Goal: Information Seeking & Learning: Learn about a topic

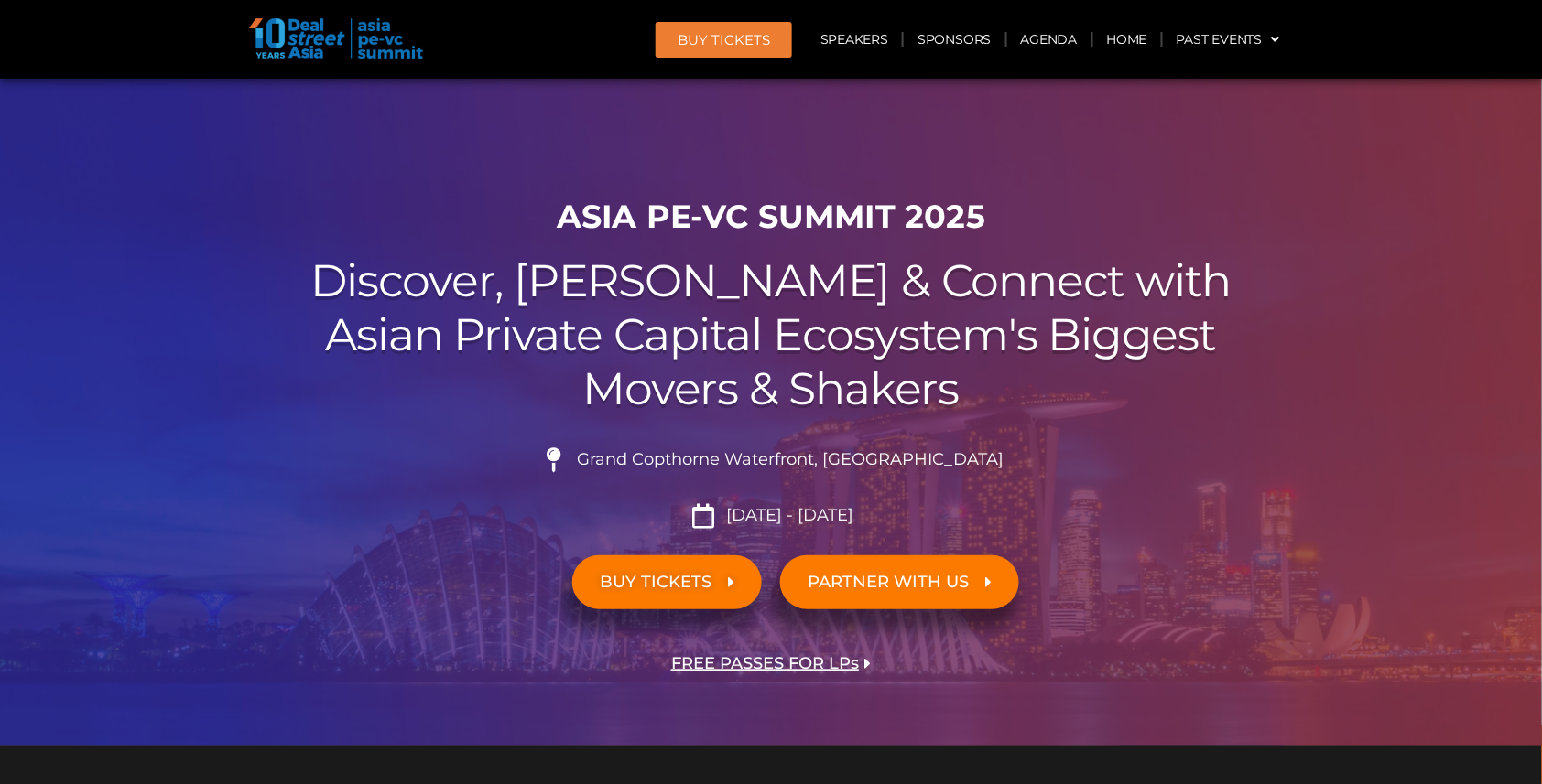
click at [1043, 40] on link "Agenda" at bounding box center [1049, 39] width 84 height 42
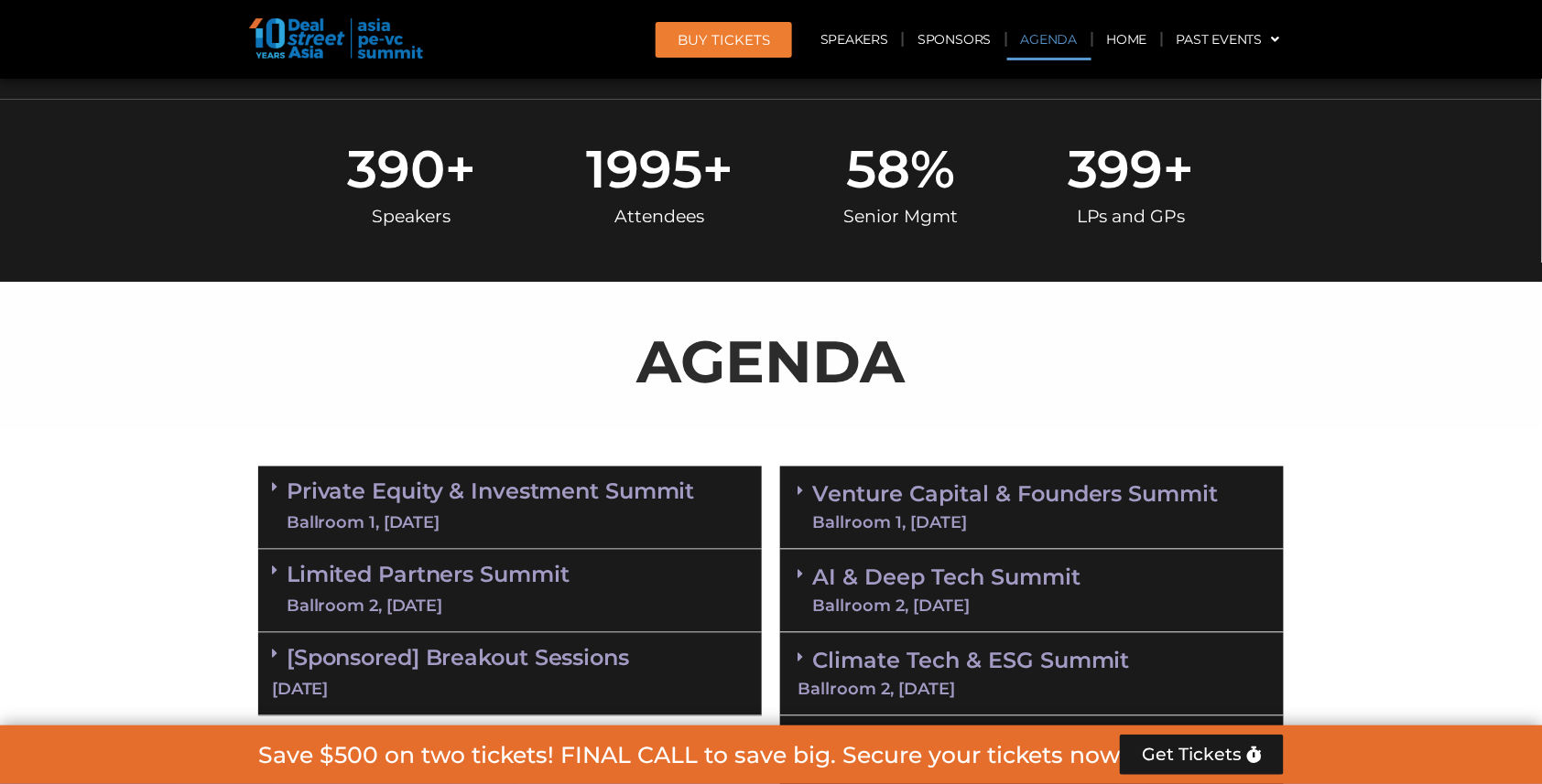
scroll to position [949, 0]
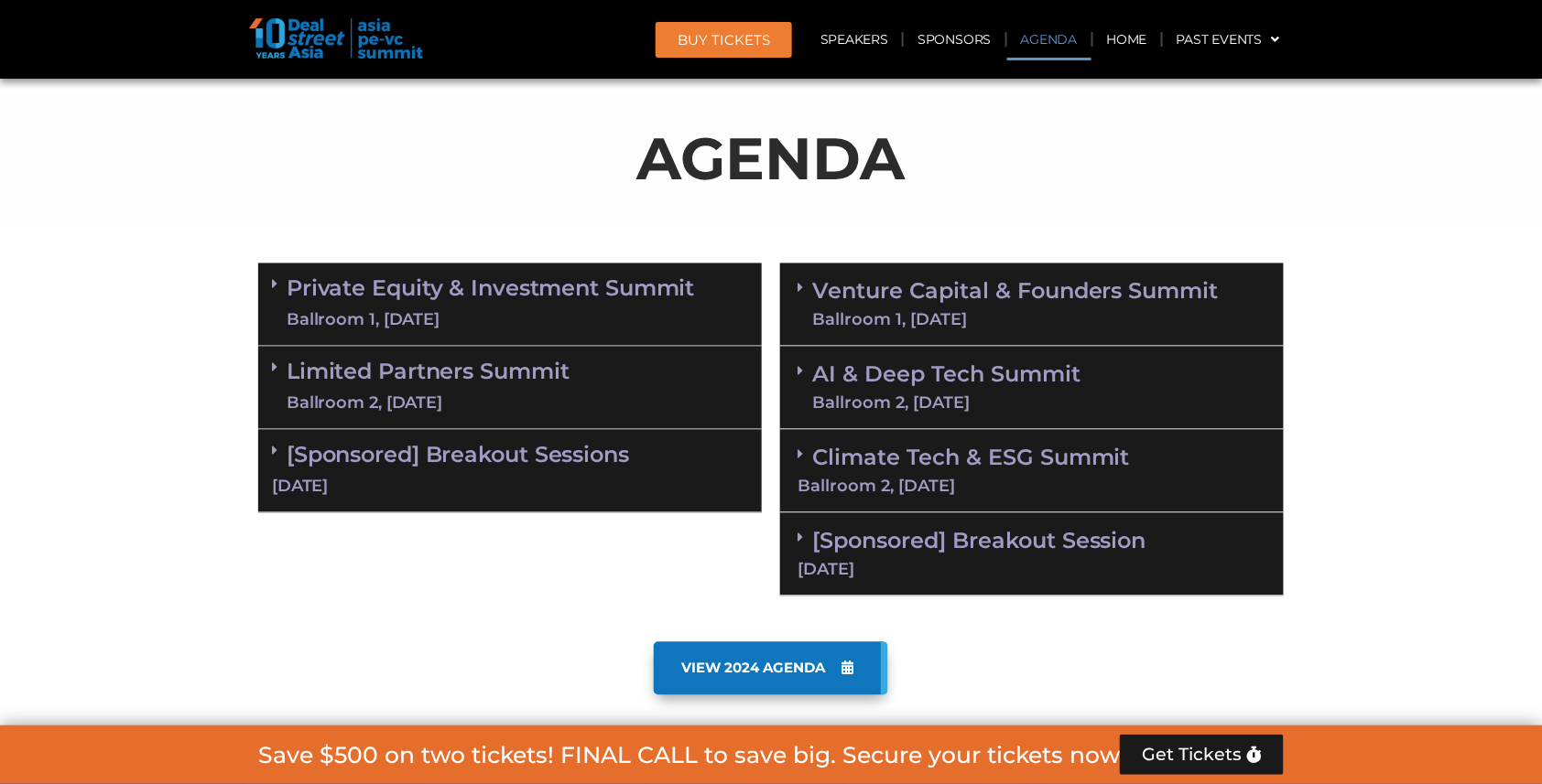
click at [577, 369] on div "Limited Partners [GEOGRAPHIC_DATA] 2, [DATE]" at bounding box center [510, 388] width 503 height 83
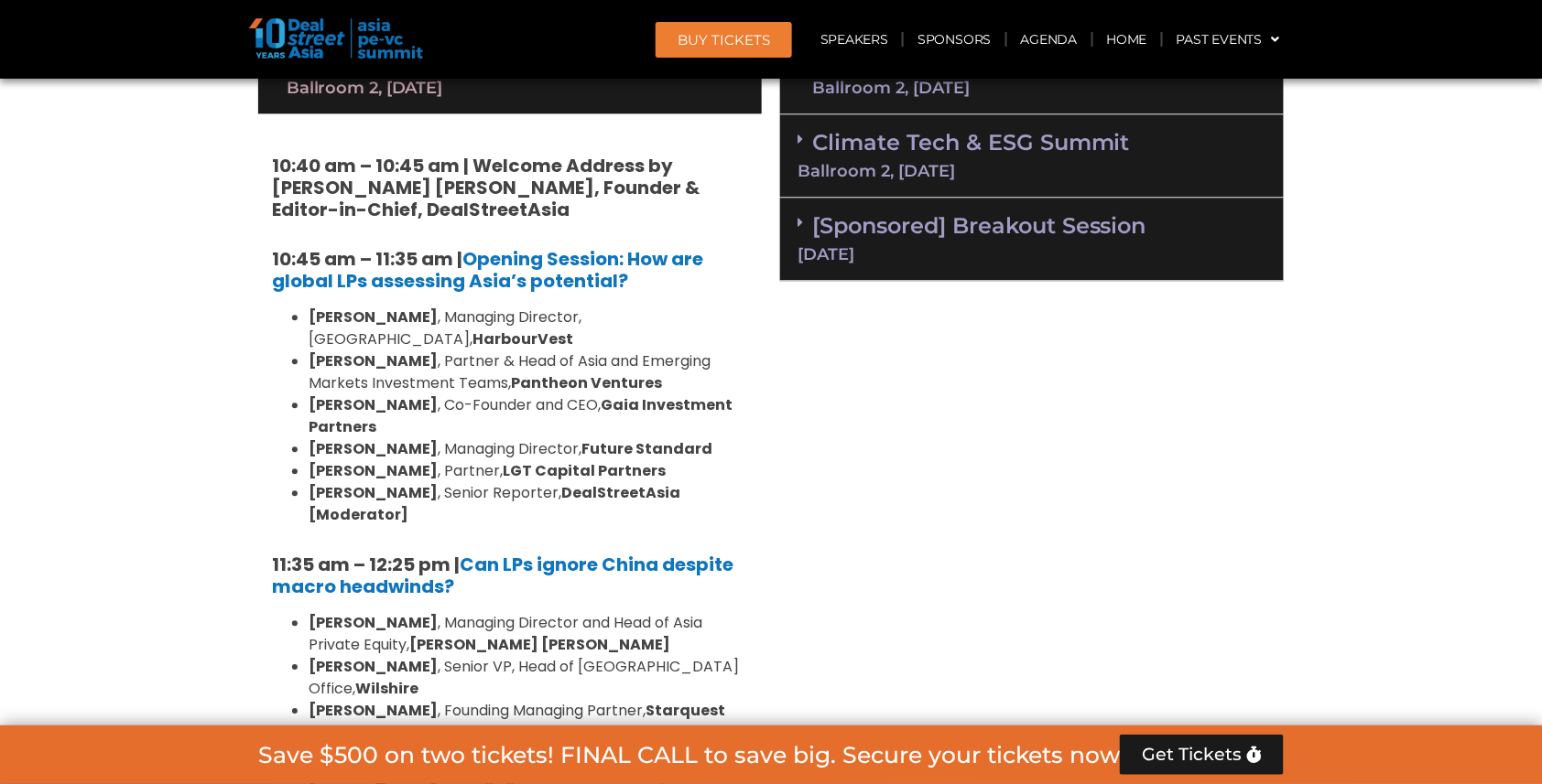
scroll to position [1361, 0]
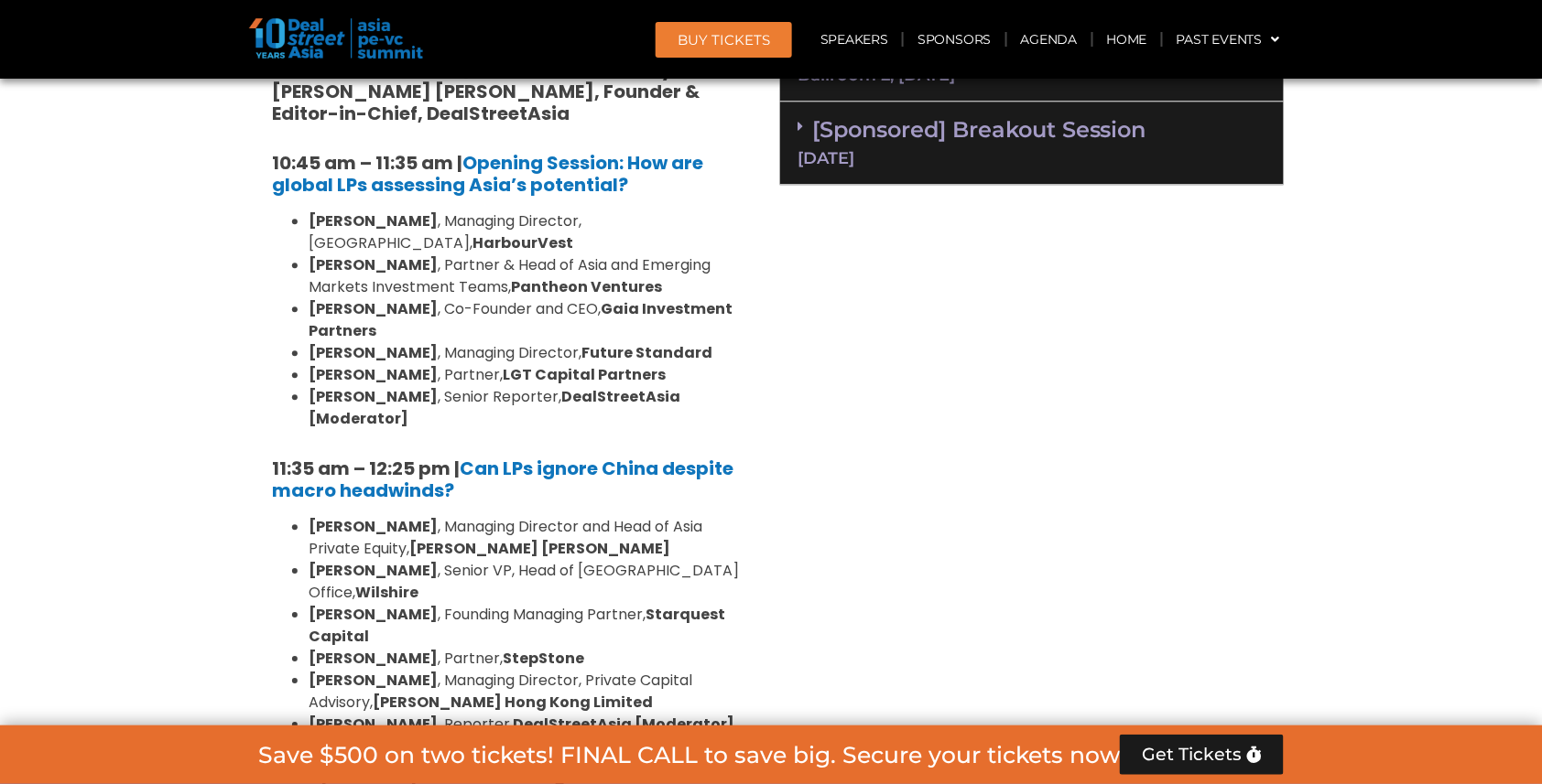
click at [712, 254] on li "[PERSON_NAME] , Partner & Head of Asia and Emerging Markets Investment Teams, P…" at bounding box center [528, 276] width 440 height 44
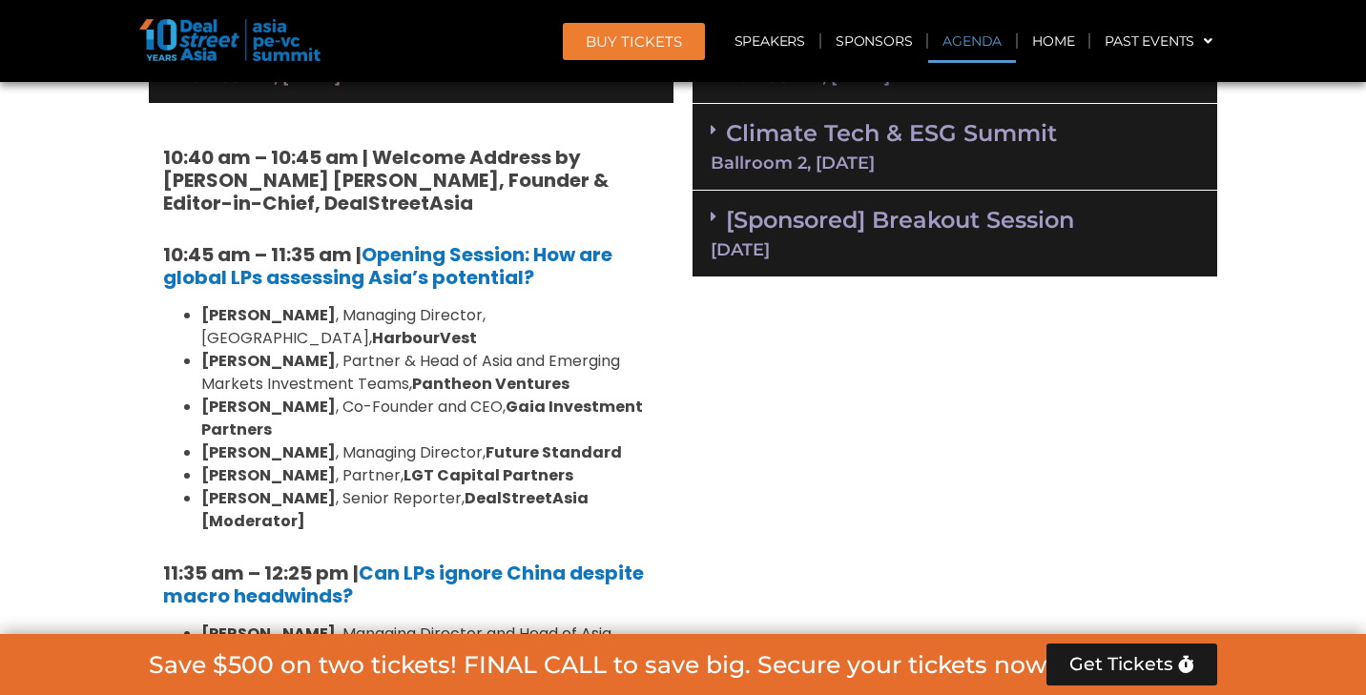
scroll to position [1172, 0]
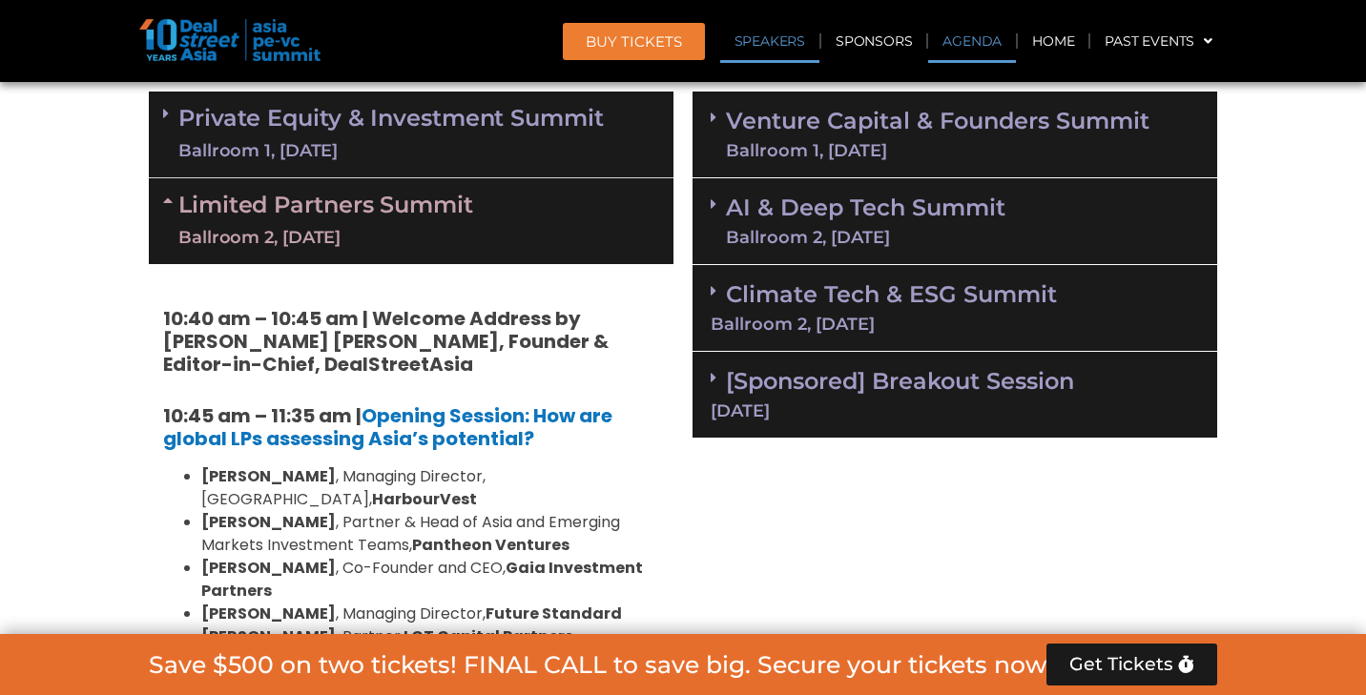
click at [769, 40] on link "Speakers" at bounding box center [769, 41] width 99 height 44
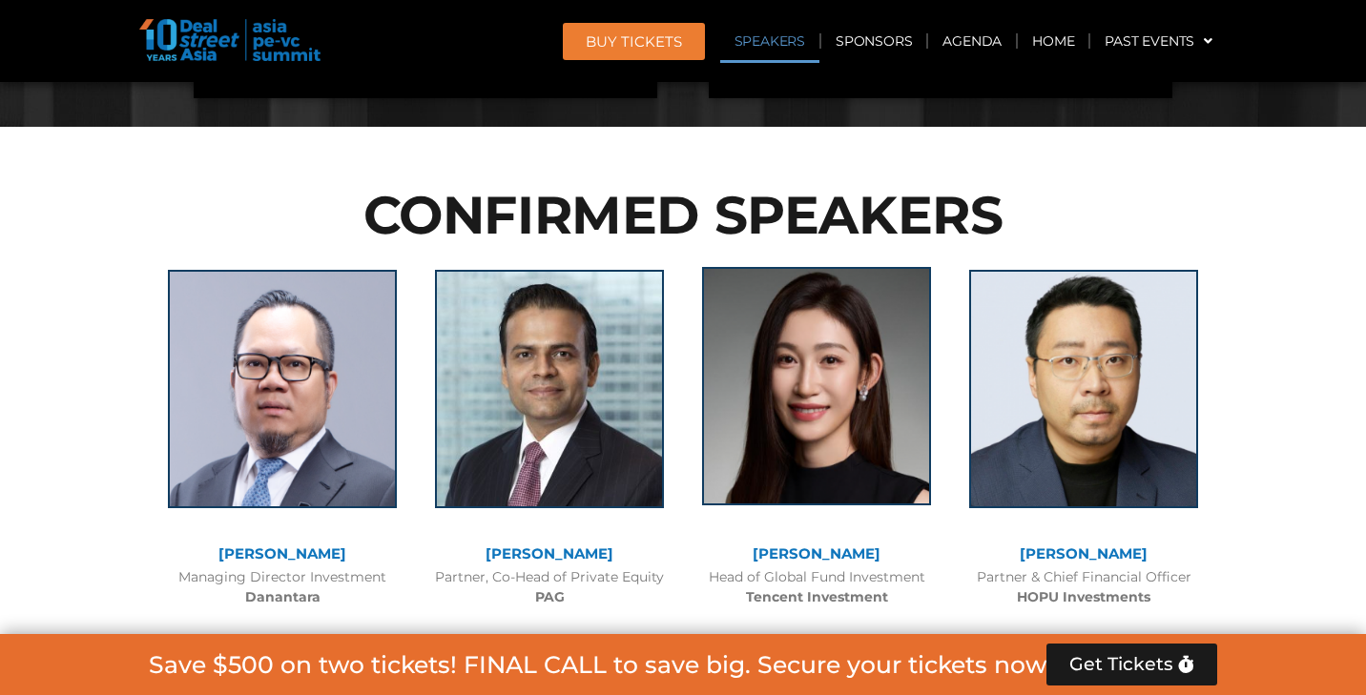
scroll to position [4195, 0]
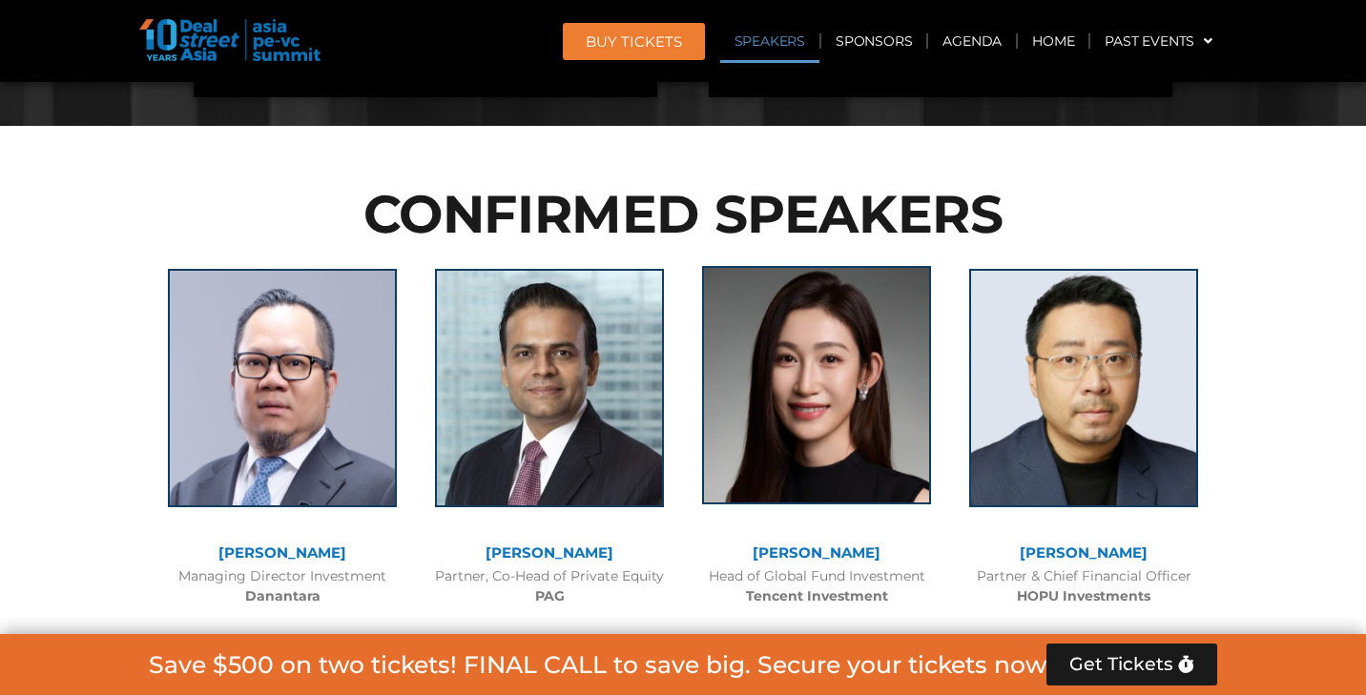
click at [827, 298] on img at bounding box center [816, 385] width 229 height 238
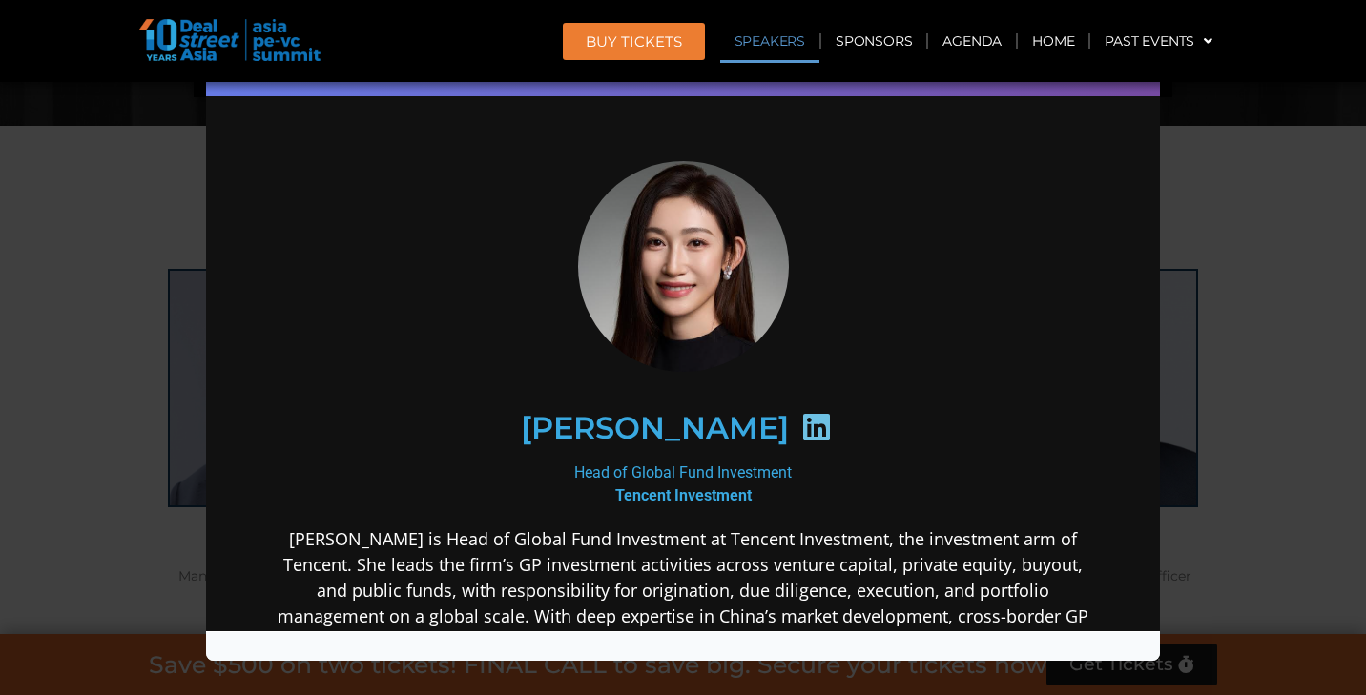
scroll to position [0, 0]
click at [1317, 301] on div "Speaker Profile ×" at bounding box center [683, 347] width 1366 height 695
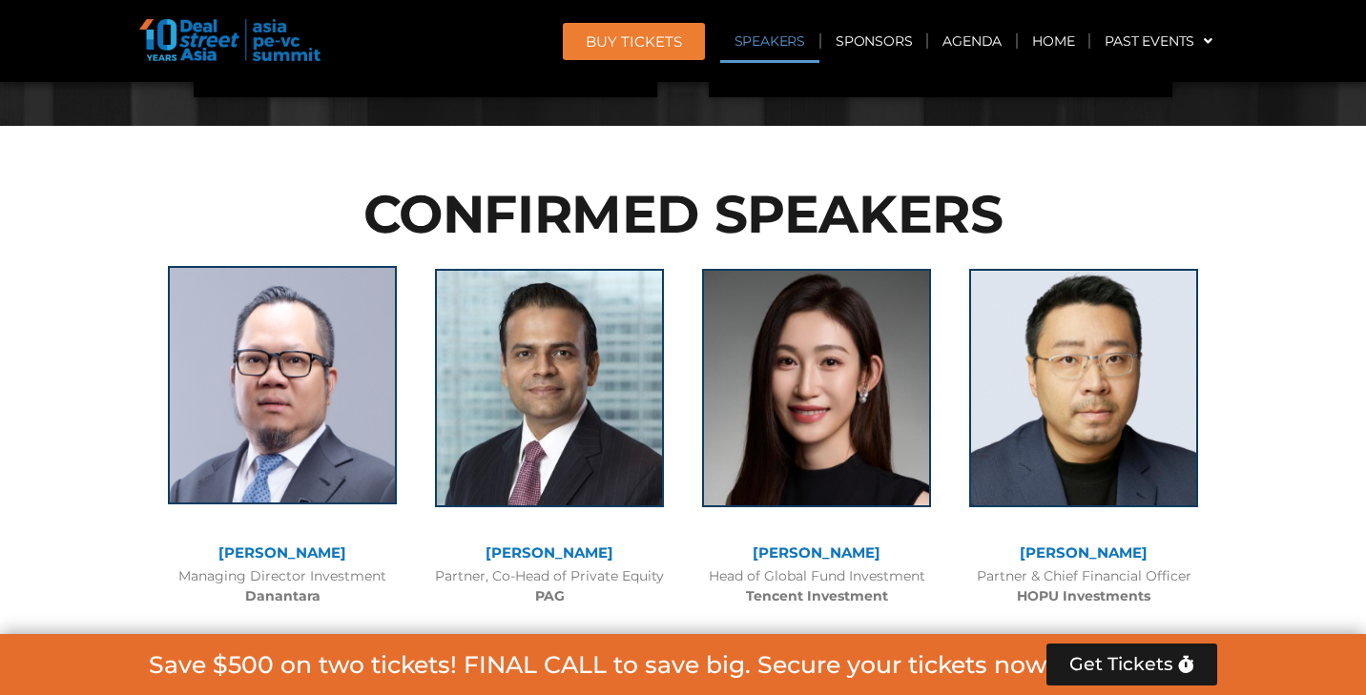
click at [298, 278] on img at bounding box center [282, 385] width 229 height 238
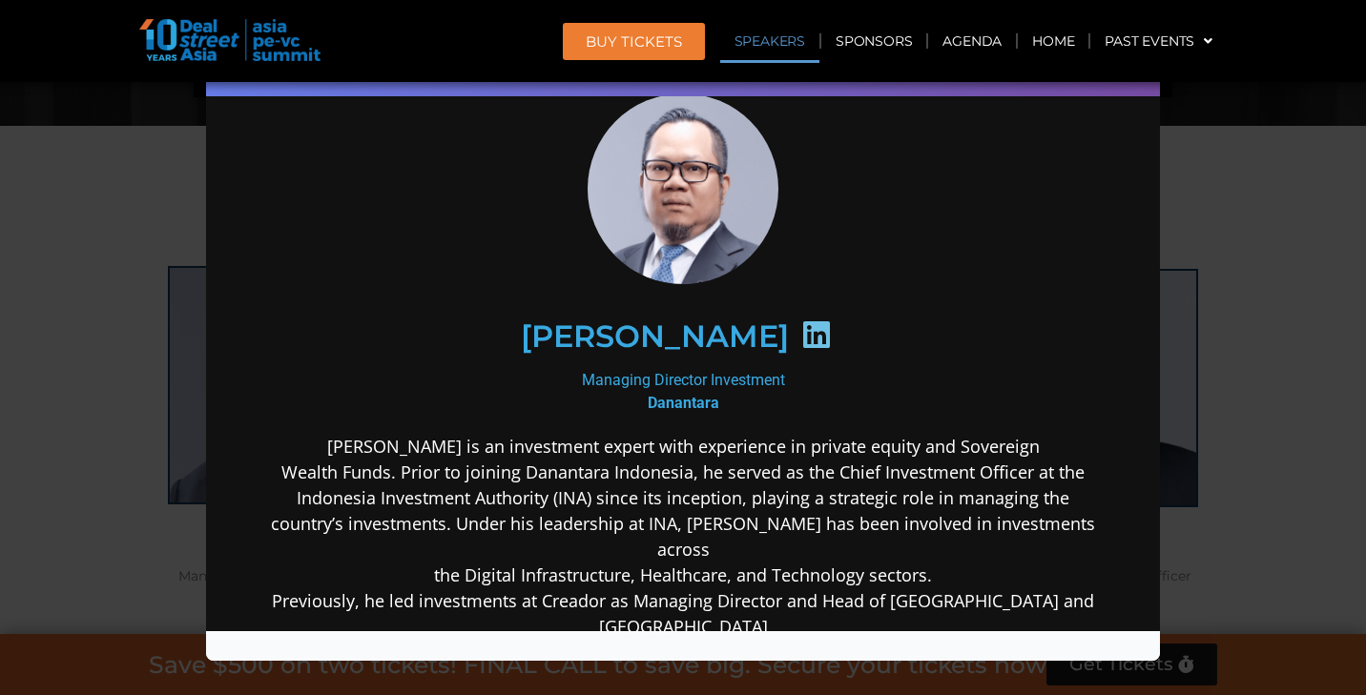
scroll to position [65, 0]
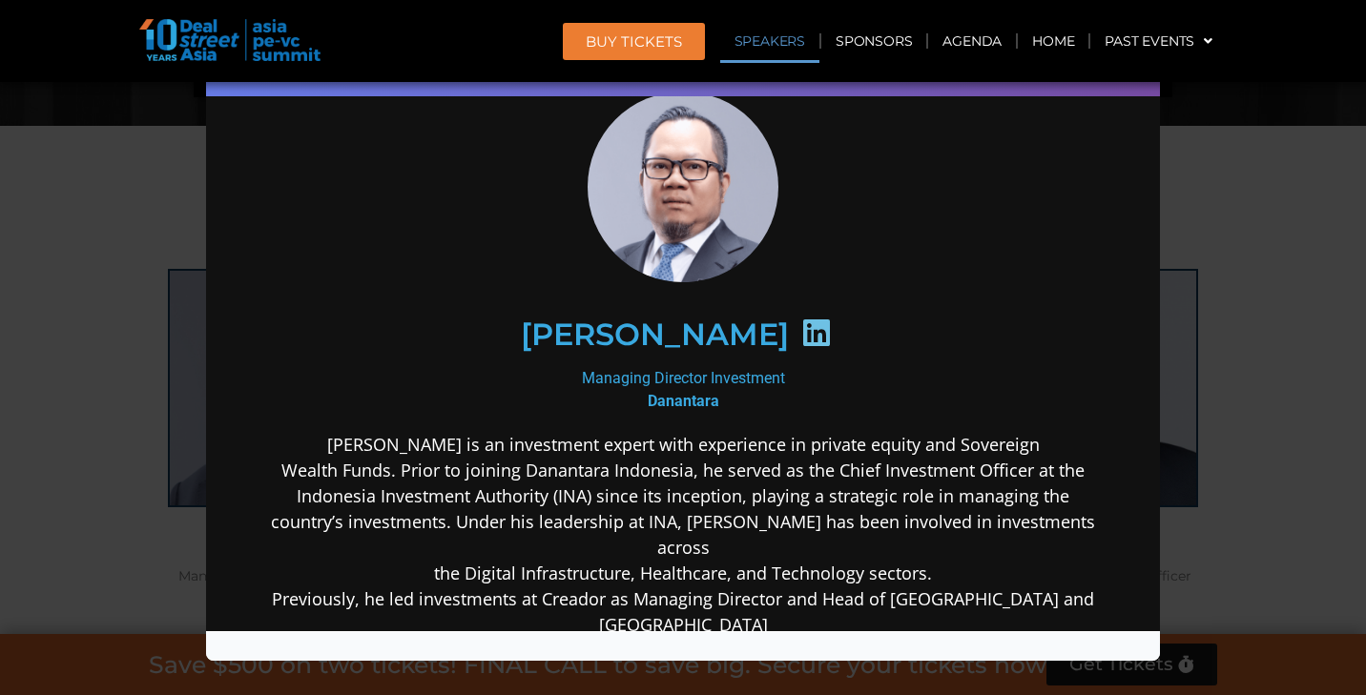
click at [1246, 173] on div "Speaker Profile ×" at bounding box center [683, 347] width 1366 height 695
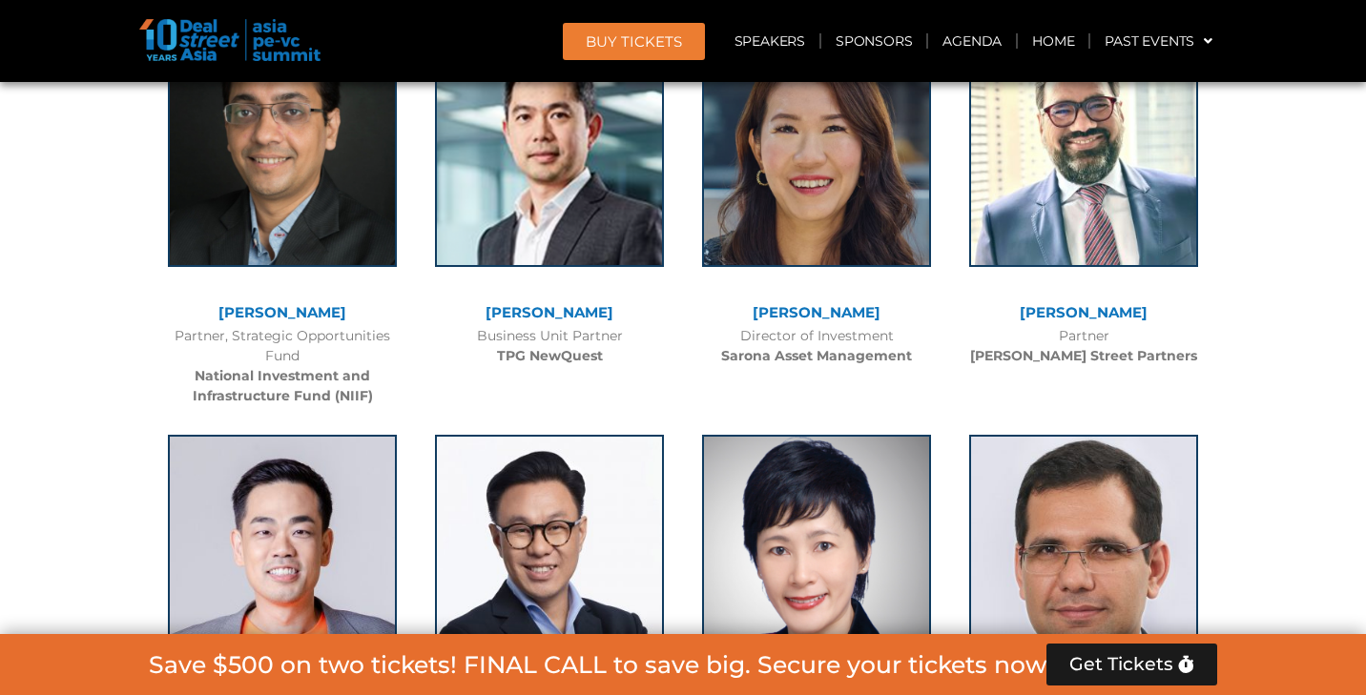
click at [1071, 435] on img at bounding box center [1083, 554] width 229 height 238
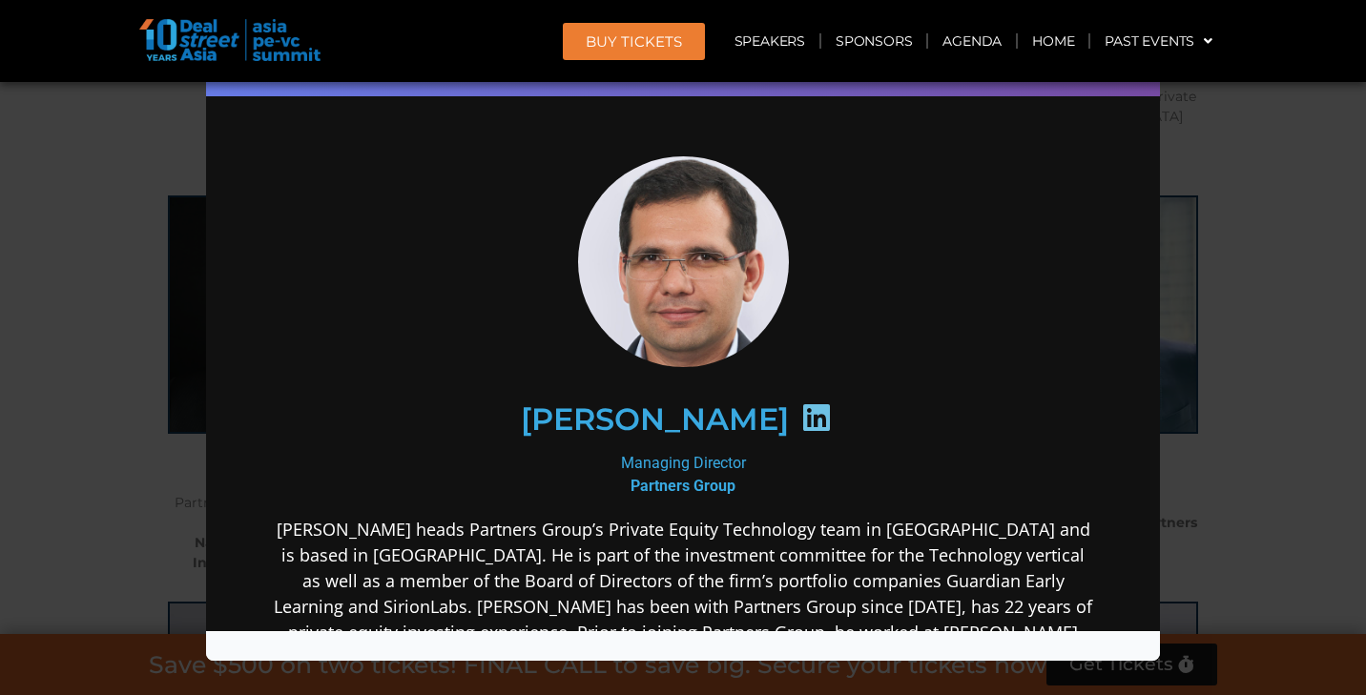
scroll to position [5833, 0]
click at [1263, 250] on div "Speaker Profile ×" at bounding box center [683, 347] width 1366 height 695
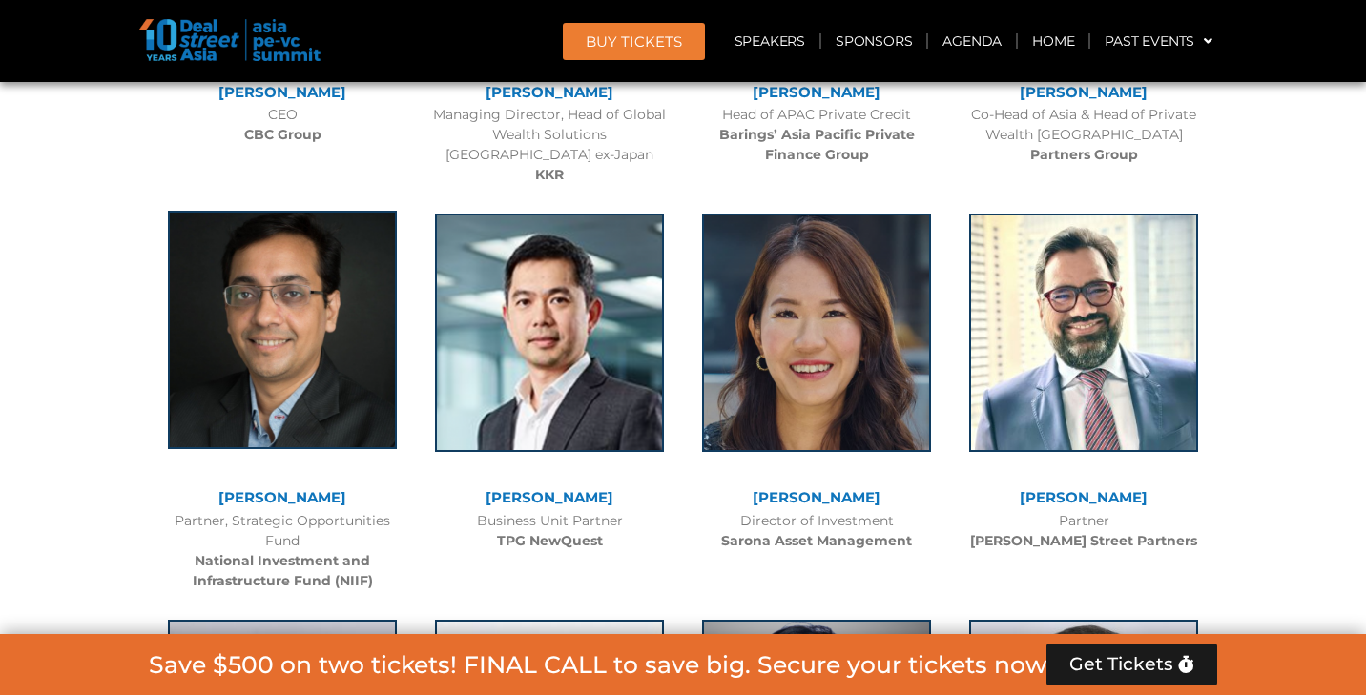
click at [272, 224] on img at bounding box center [282, 330] width 229 height 238
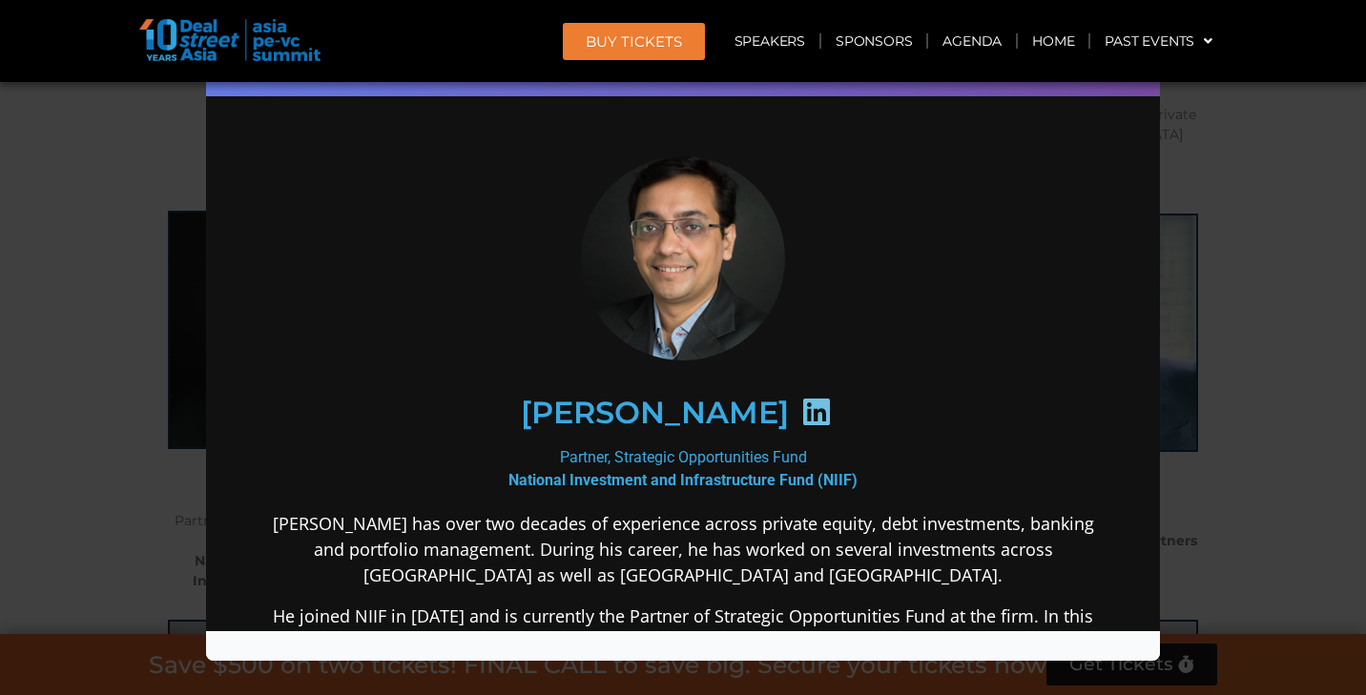
scroll to position [0, 0]
click at [1285, 196] on div "Speaker Profile ×" at bounding box center [683, 347] width 1366 height 695
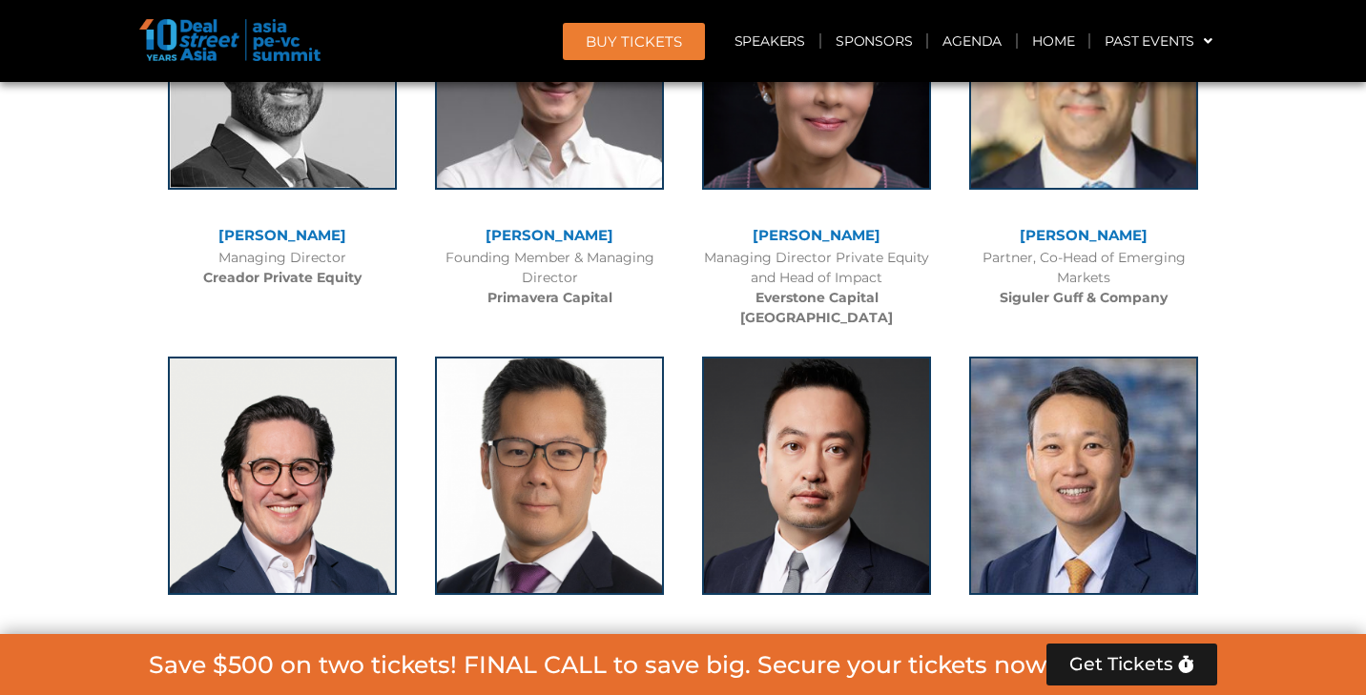
scroll to position [8092, 0]
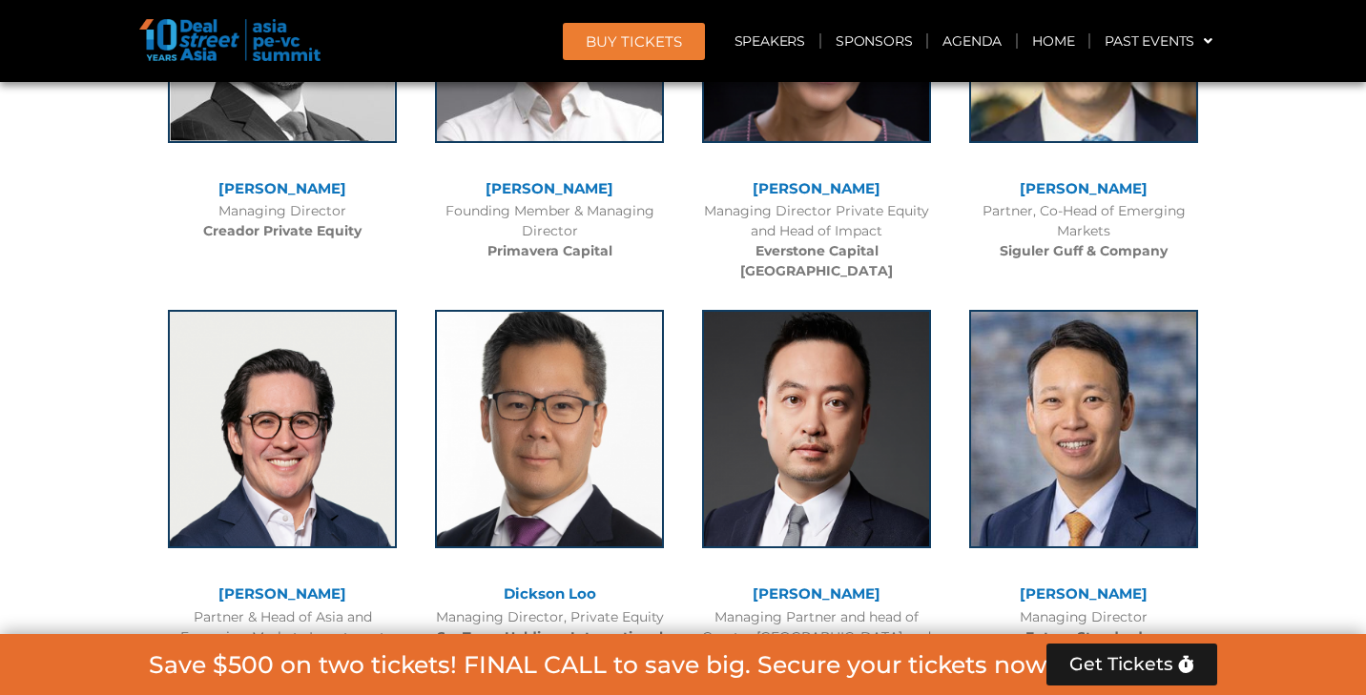
click at [956, 37] on link "Agenda" at bounding box center [972, 41] width 88 height 44
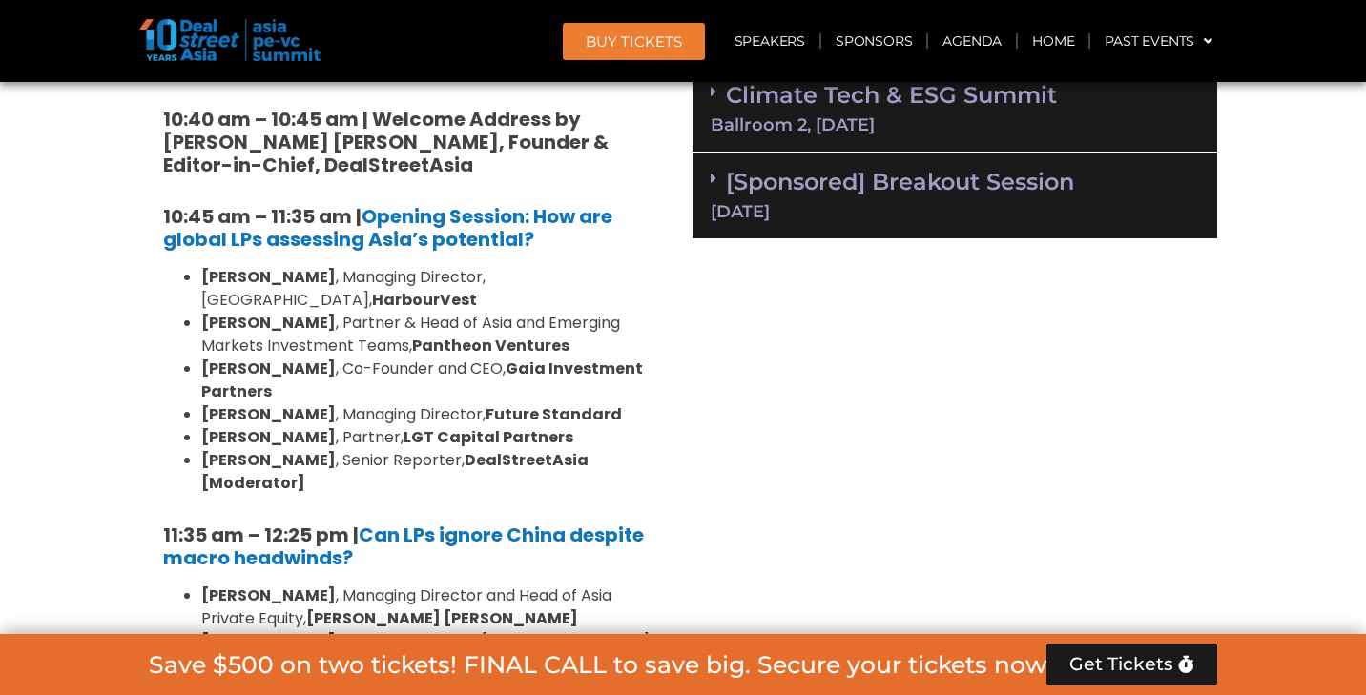
scroll to position [1360, 0]
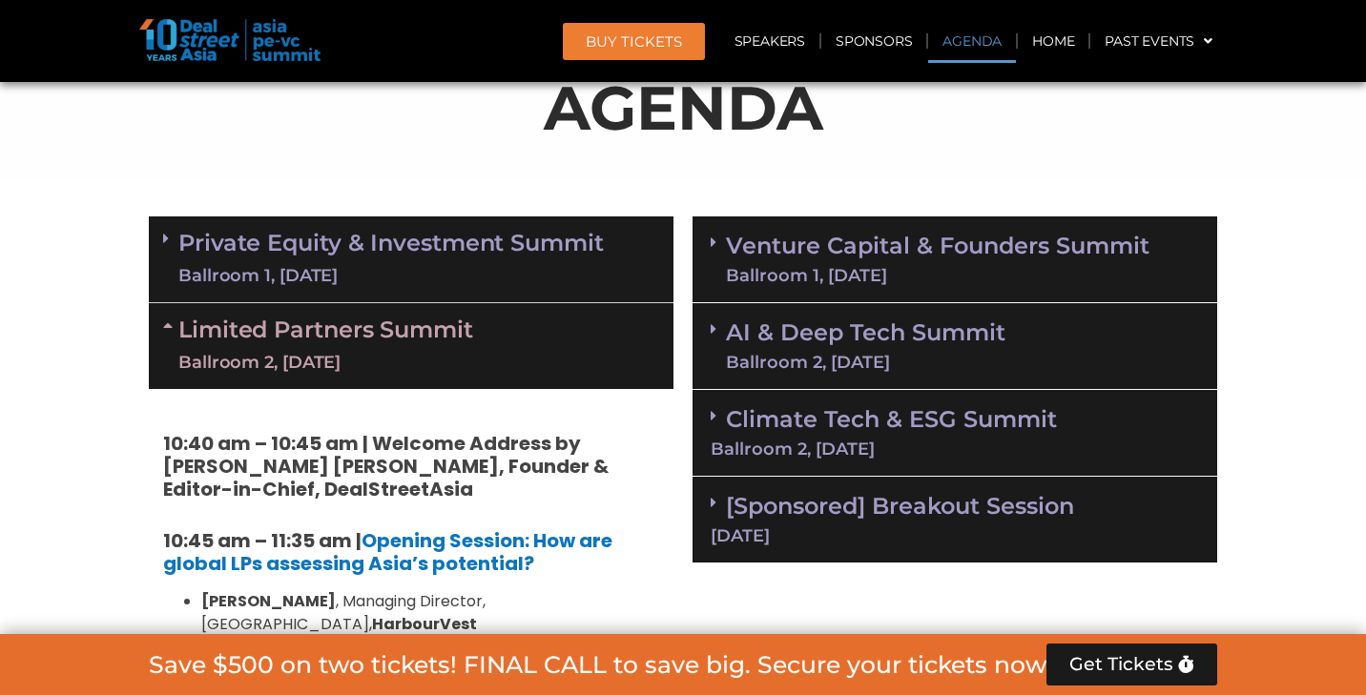
scroll to position [1072, 0]
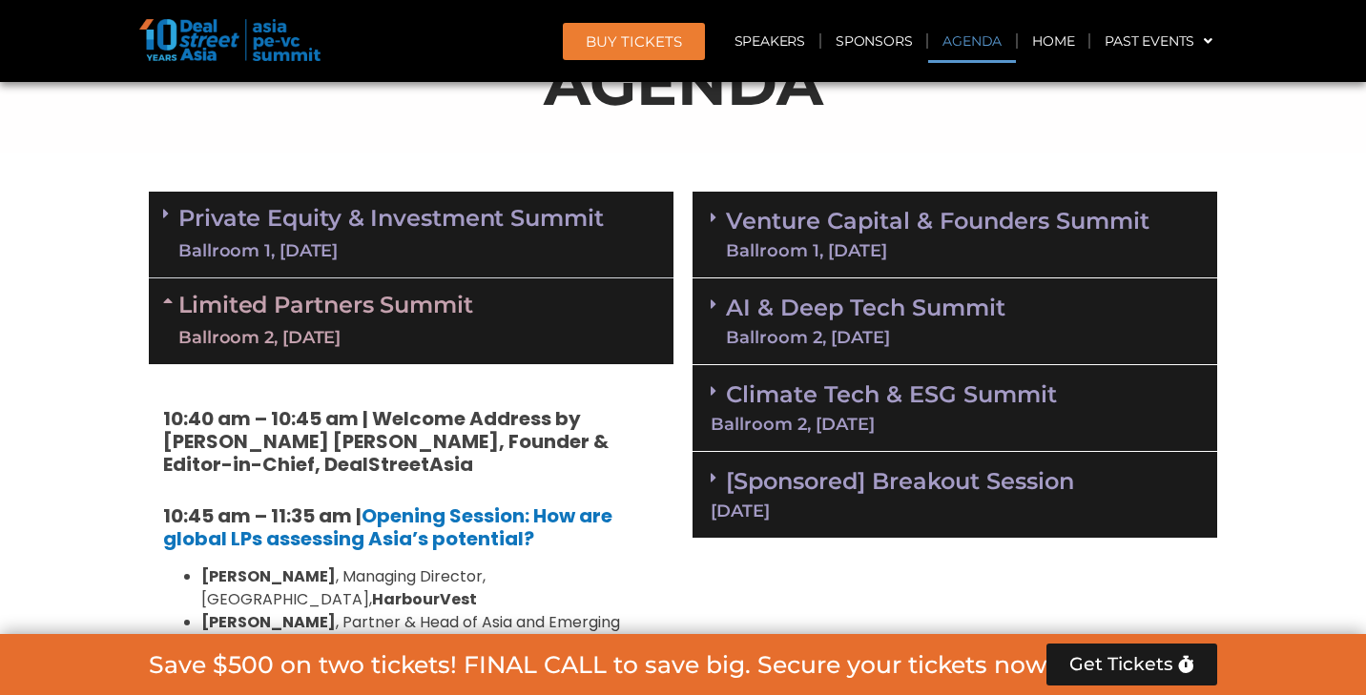
click at [821, 424] on div "Ballroom 2, [DATE]" at bounding box center [954, 424] width 488 height 17
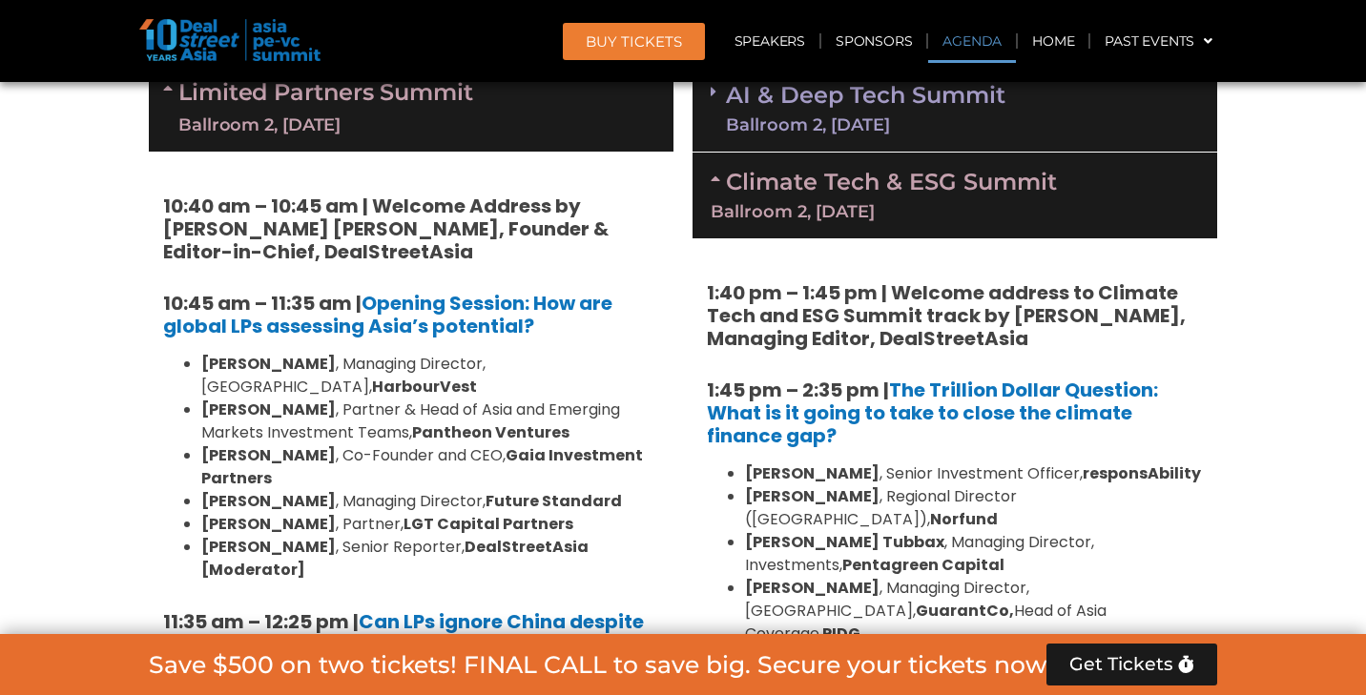
scroll to position [1296, 0]
